Goal: Find specific fact

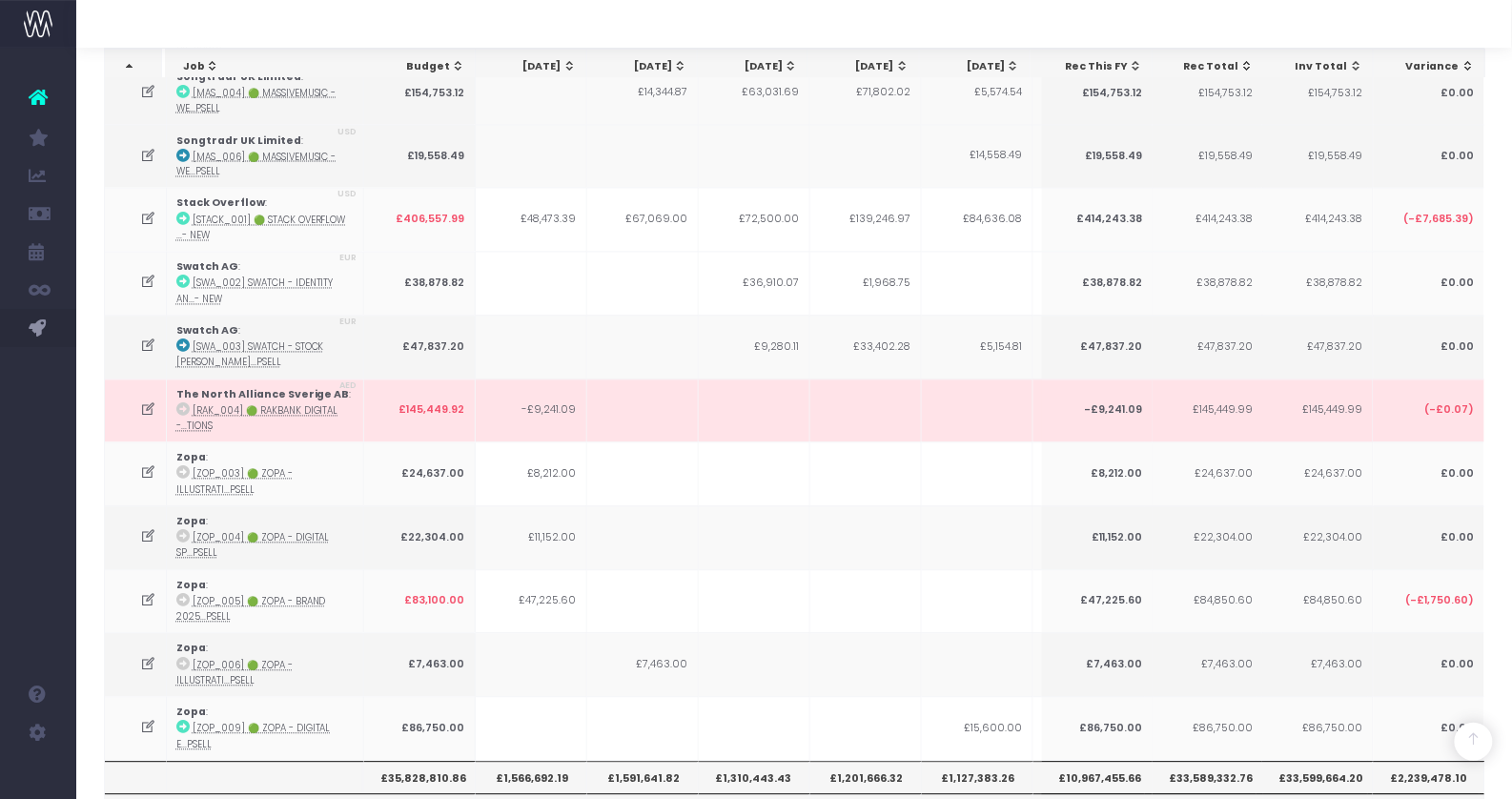
scroll to position [0, 763]
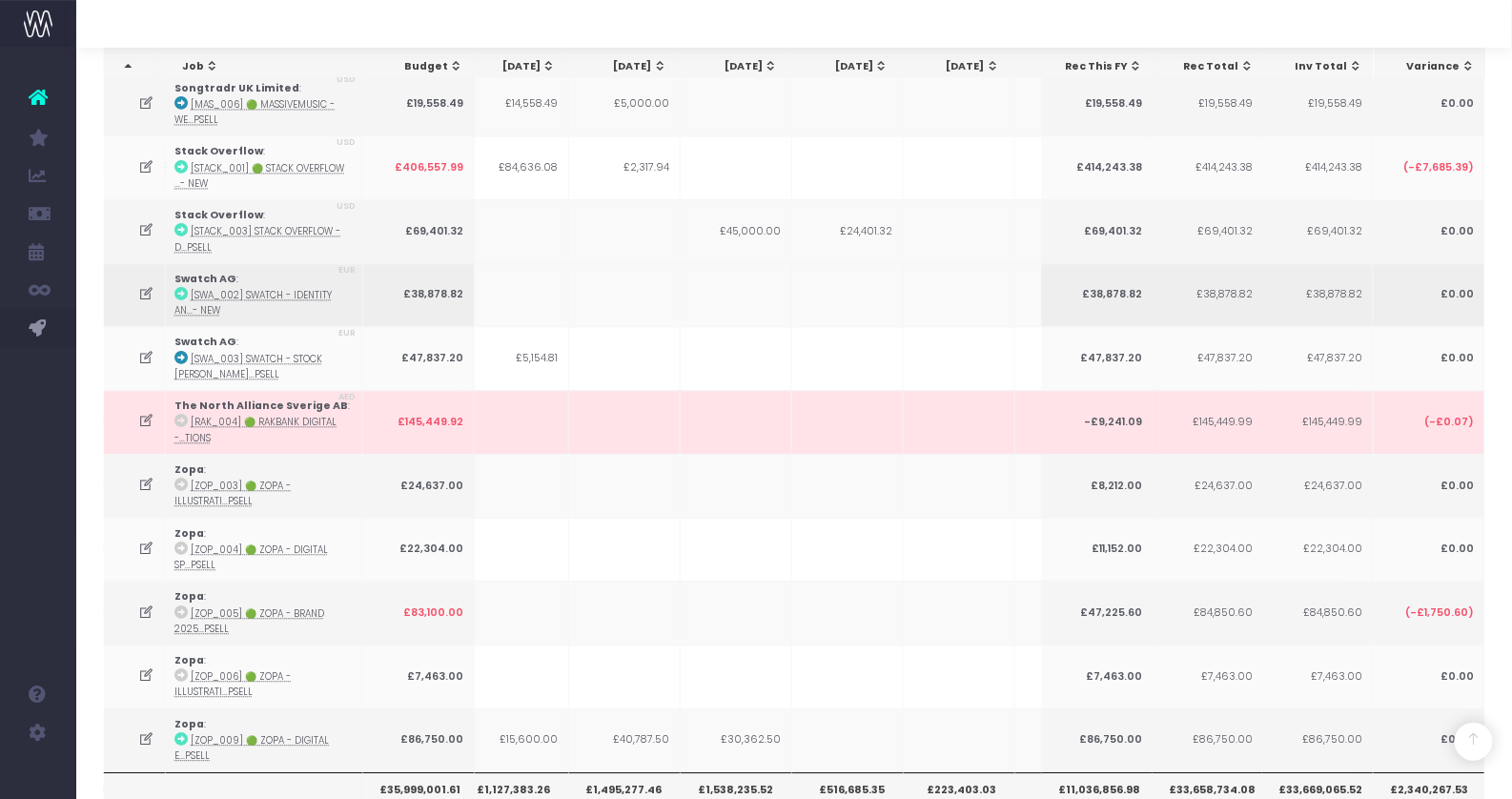
scroll to position [5845, 0]
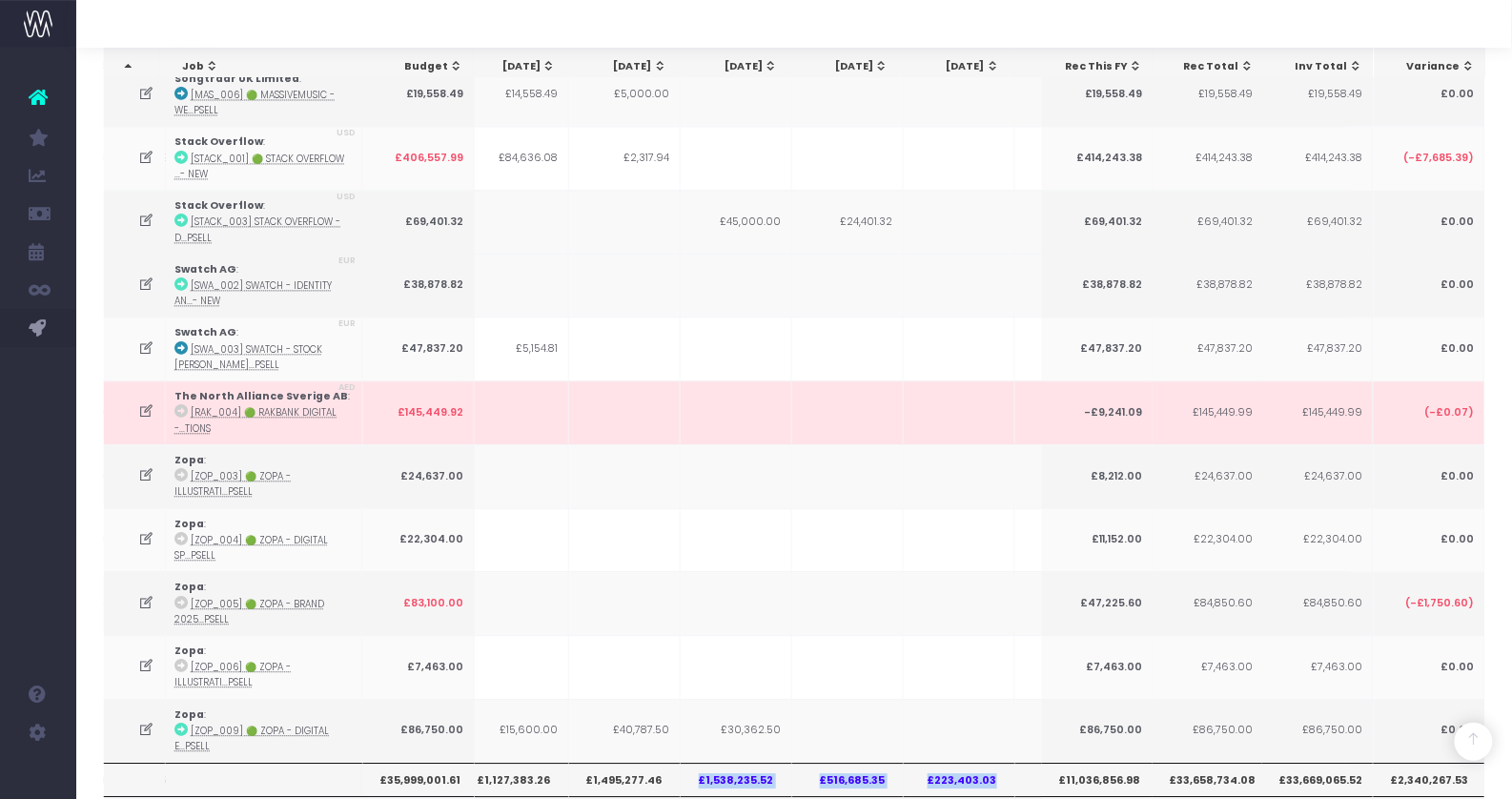
drag, startPoint x: 699, startPoint y: 621, endPoint x: 992, endPoint y: 621, distance: 293.6
click at [992, 763] on tr "£35,999,001.61 £1,566,692.19 £1,591,641.82 £1,310,443.43 £1,201,666.32 £1,127,3…" at bounding box center [718, 779] width 2155 height 32
copy tr "£1,538,235.52 £516,685.35 £223,403.03"
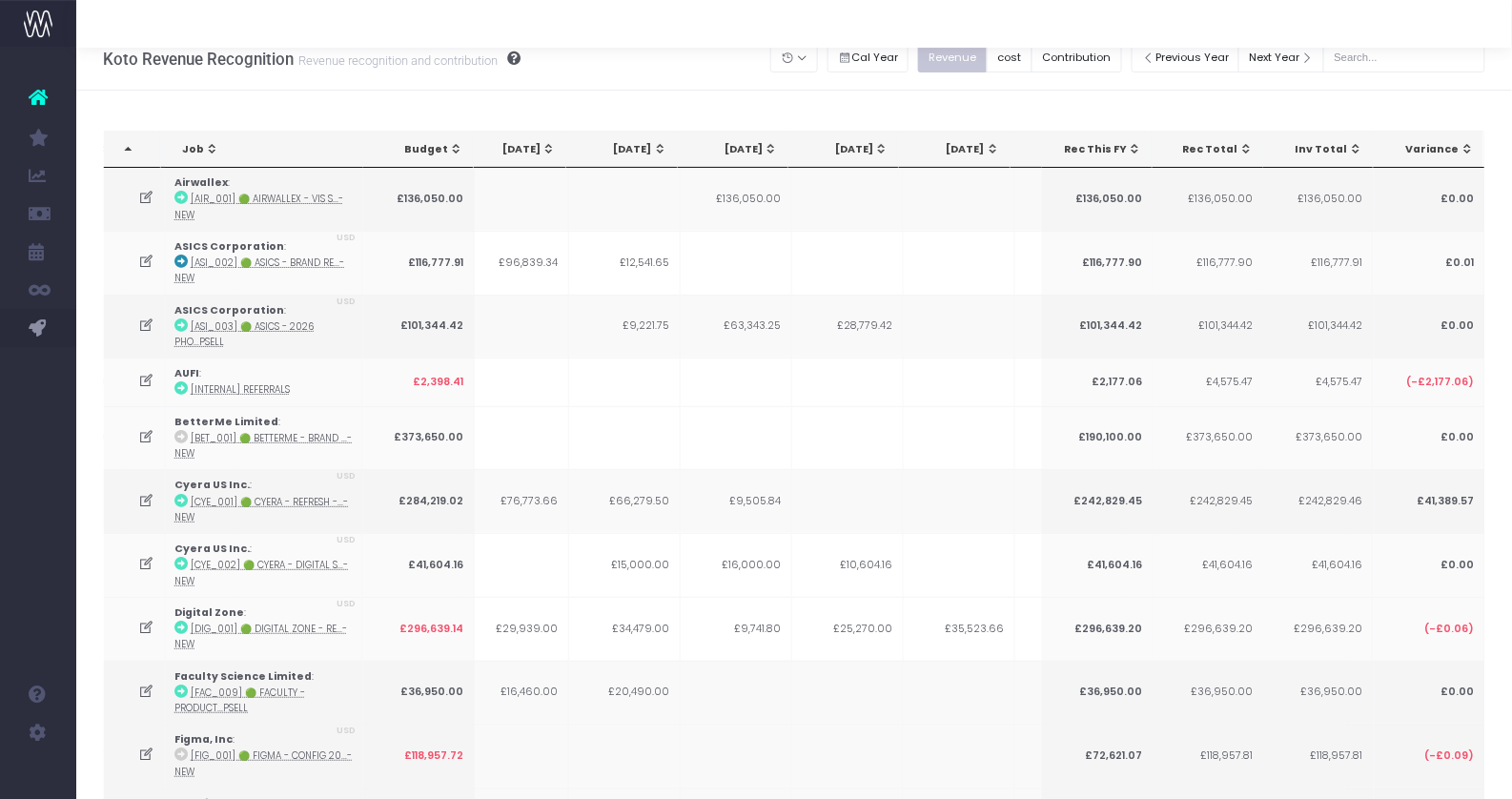
scroll to position [0, 0]
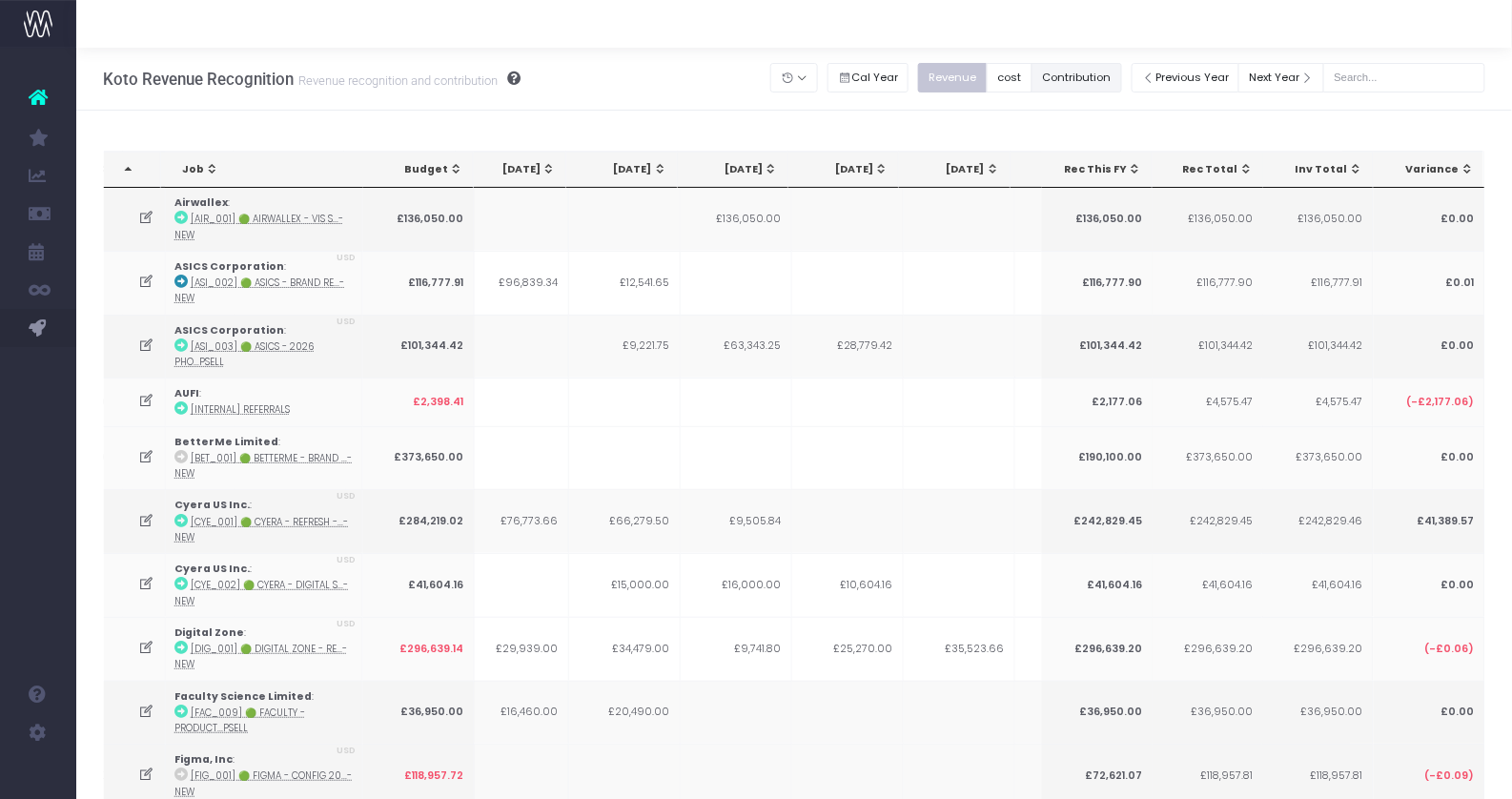
click at [1119, 67] on button "Contribution" at bounding box center [1076, 78] width 91 height 30
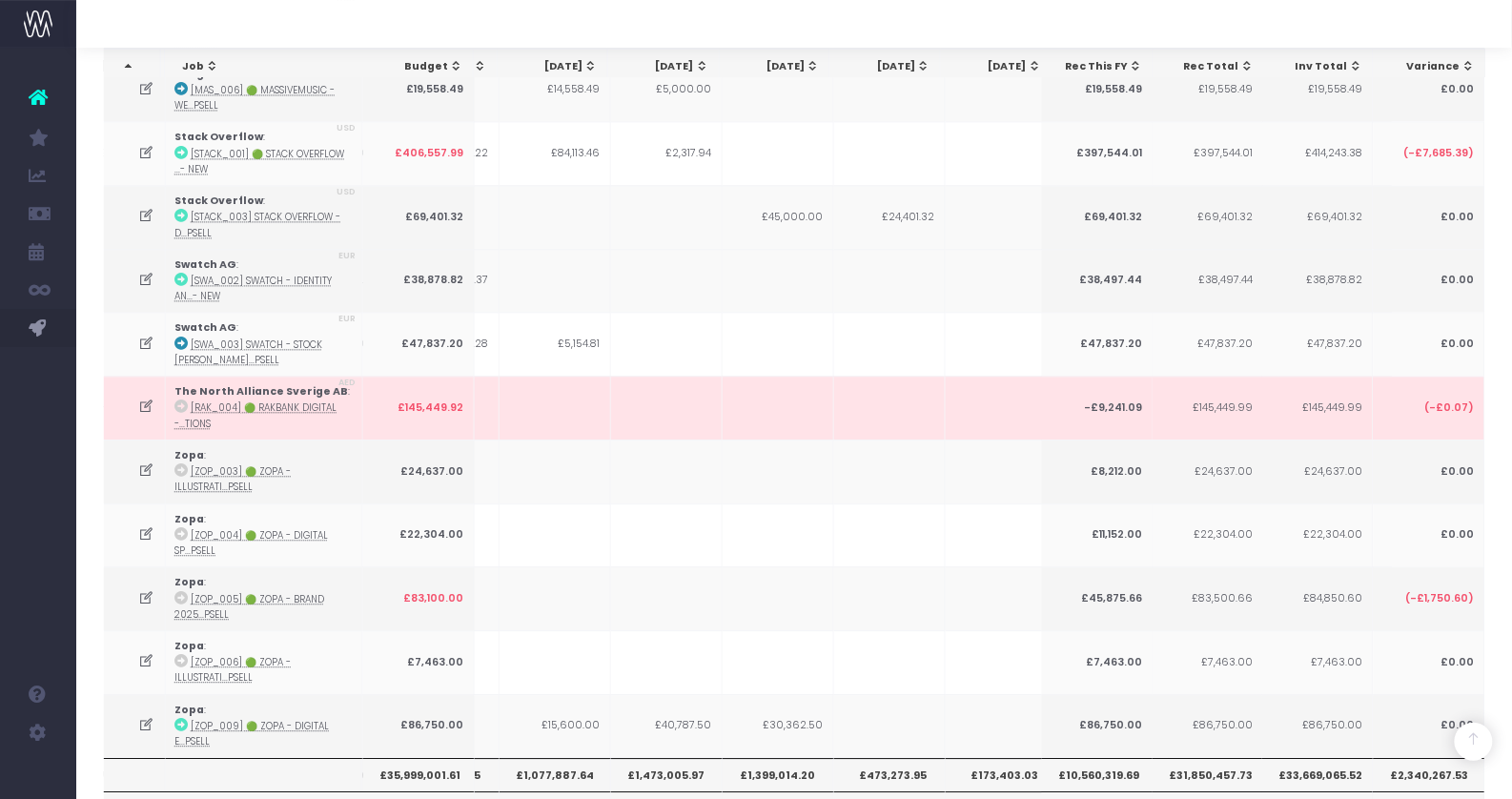
scroll to position [0, 432]
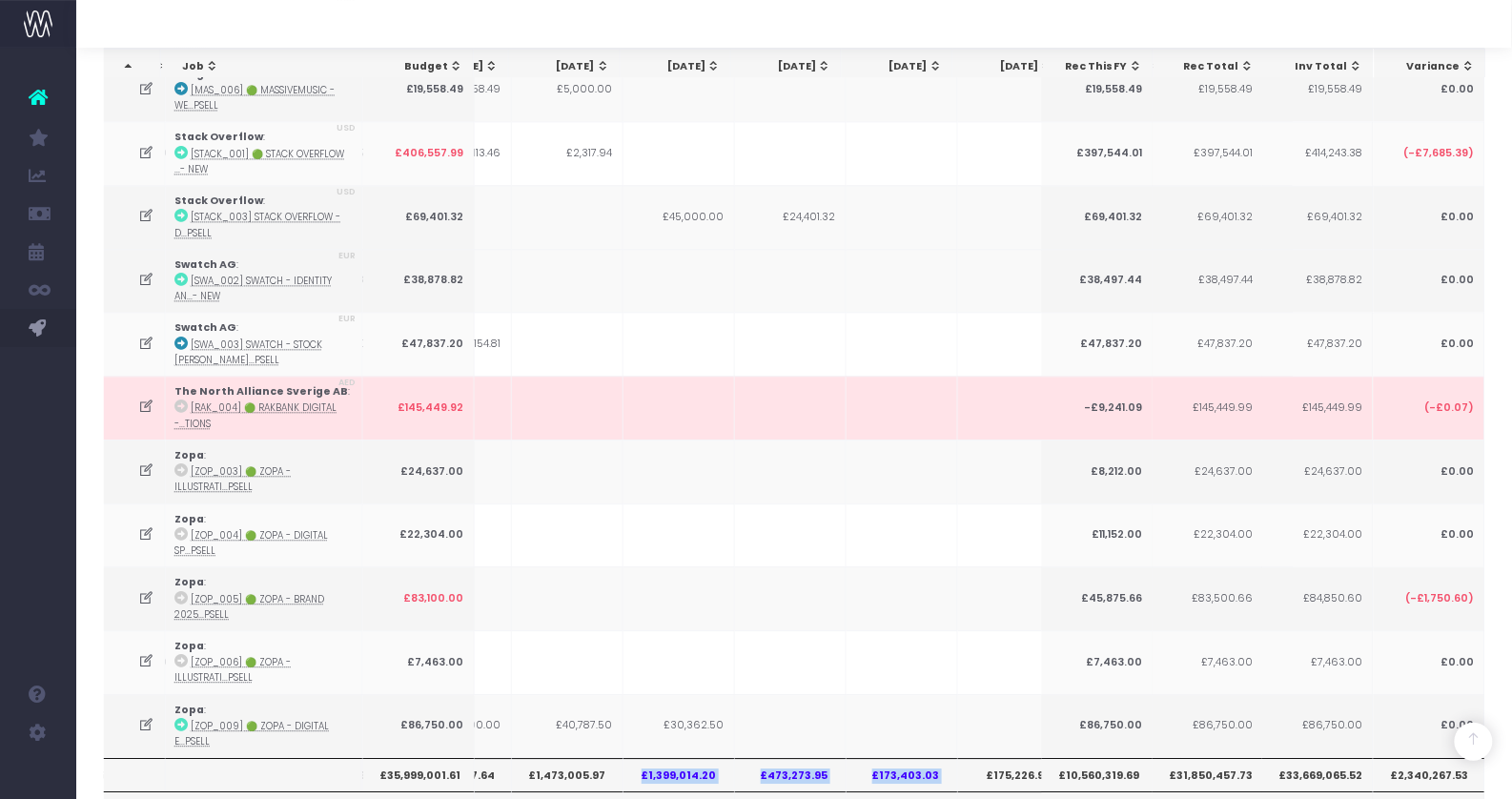
drag, startPoint x: 642, startPoint y: 615, endPoint x: 953, endPoint y: 617, distance: 310.7
click at [953, 758] on tr "£35,999,001.61 £1,557,594.30 £1,585,426.82 £1,244,875.01 £1,125,909.65 £1,077,8…" at bounding box center [660, 774] width 2155 height 32
copy tr "£1,399,014.20 £473,273.95 £173,403.03"
